Goal: Find contact information: Find phone

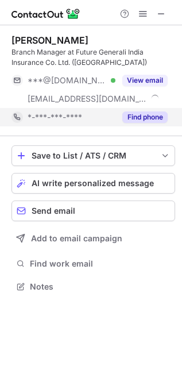
scroll to position [279, 182]
click at [138, 114] on button "Find phone" at bounding box center [144, 116] width 45 height 11
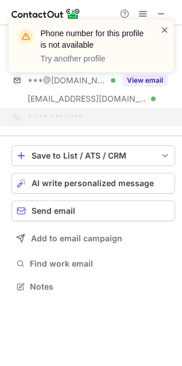
click at [163, 28] on span at bounding box center [164, 29] width 9 height 11
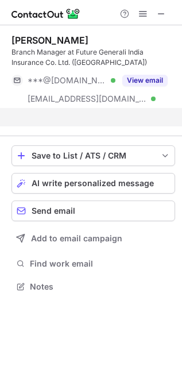
scroll to position [260, 182]
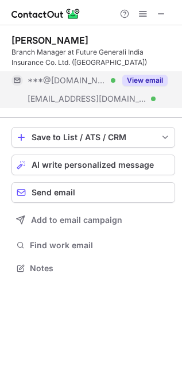
click at [151, 83] on button "View email" at bounding box center [144, 80] width 45 height 11
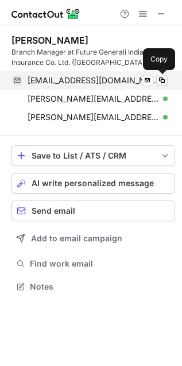
click at [161, 81] on span at bounding box center [161, 80] width 9 height 9
click at [163, 80] on span at bounding box center [161, 80] width 9 height 9
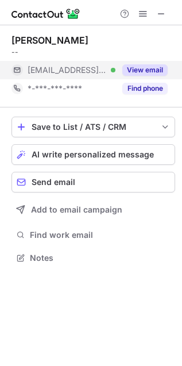
scroll to position [250, 182]
click at [145, 69] on button "View email" at bounding box center [144, 69] width 45 height 11
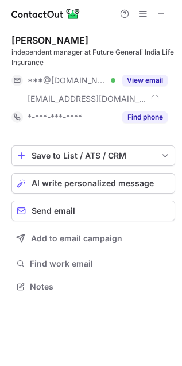
scroll to position [279, 182]
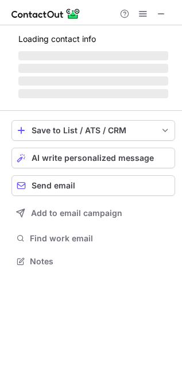
scroll to position [260, 182]
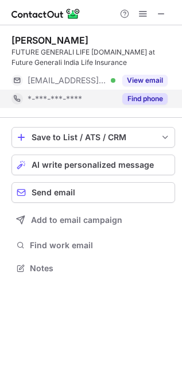
click at [153, 95] on button "Find phone" at bounding box center [144, 98] width 45 height 11
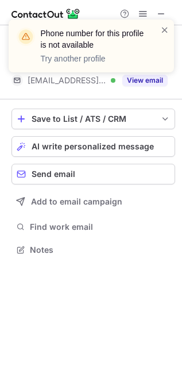
scroll to position [242, 182]
click at [168, 23] on div "Phone number for this profile is not available Try another profile" at bounding box center [91, 46] width 165 height 53
click at [170, 28] on div "Phone number for this profile is not available Try another profile" at bounding box center [91, 46] width 165 height 53
click at [165, 30] on span at bounding box center [164, 29] width 9 height 11
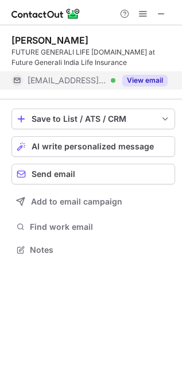
click at [153, 83] on button "View email" at bounding box center [144, 80] width 45 height 11
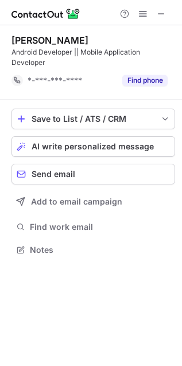
scroll to position [242, 182]
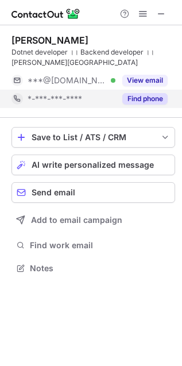
scroll to position [260, 182]
click at [132, 93] on button "Find phone" at bounding box center [144, 98] width 45 height 11
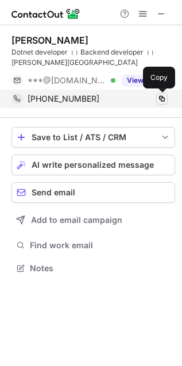
click at [163, 99] on span at bounding box center [161, 98] width 9 height 9
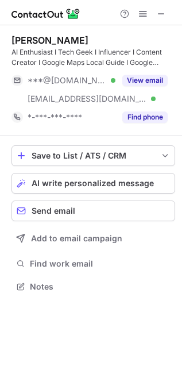
scroll to position [279, 182]
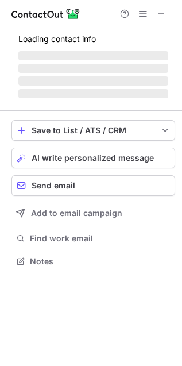
scroll to position [6, 6]
click at [126, 87] on span "‌ ‌ ‌ ‌" at bounding box center [93, 74] width 150 height 49
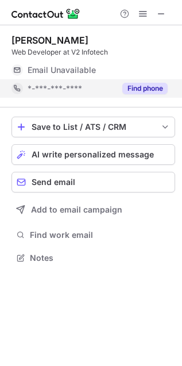
scroll to position [250, 182]
click at [134, 91] on button "Find phone" at bounding box center [144, 88] width 45 height 11
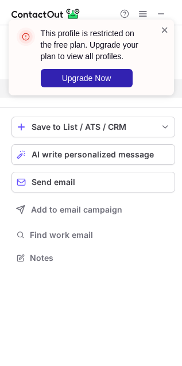
click at [162, 26] on span at bounding box center [164, 29] width 9 height 11
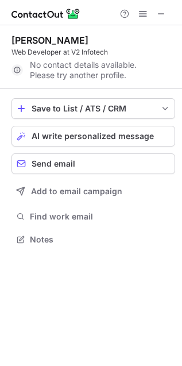
scroll to position [6, 6]
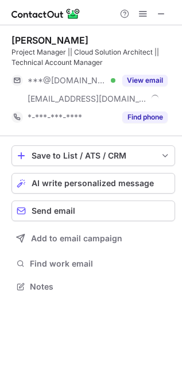
scroll to position [279, 182]
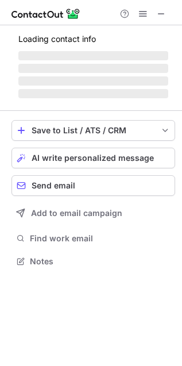
scroll to position [254, 182]
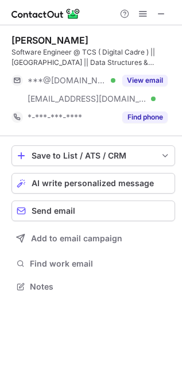
scroll to position [279, 182]
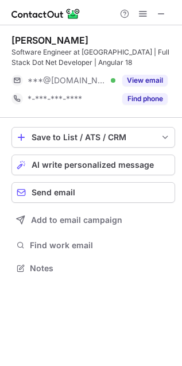
scroll to position [260, 182]
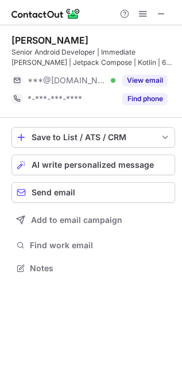
scroll to position [6, 6]
click at [160, 16] on span at bounding box center [161, 13] width 9 height 9
